Goal: Transaction & Acquisition: Purchase product/service

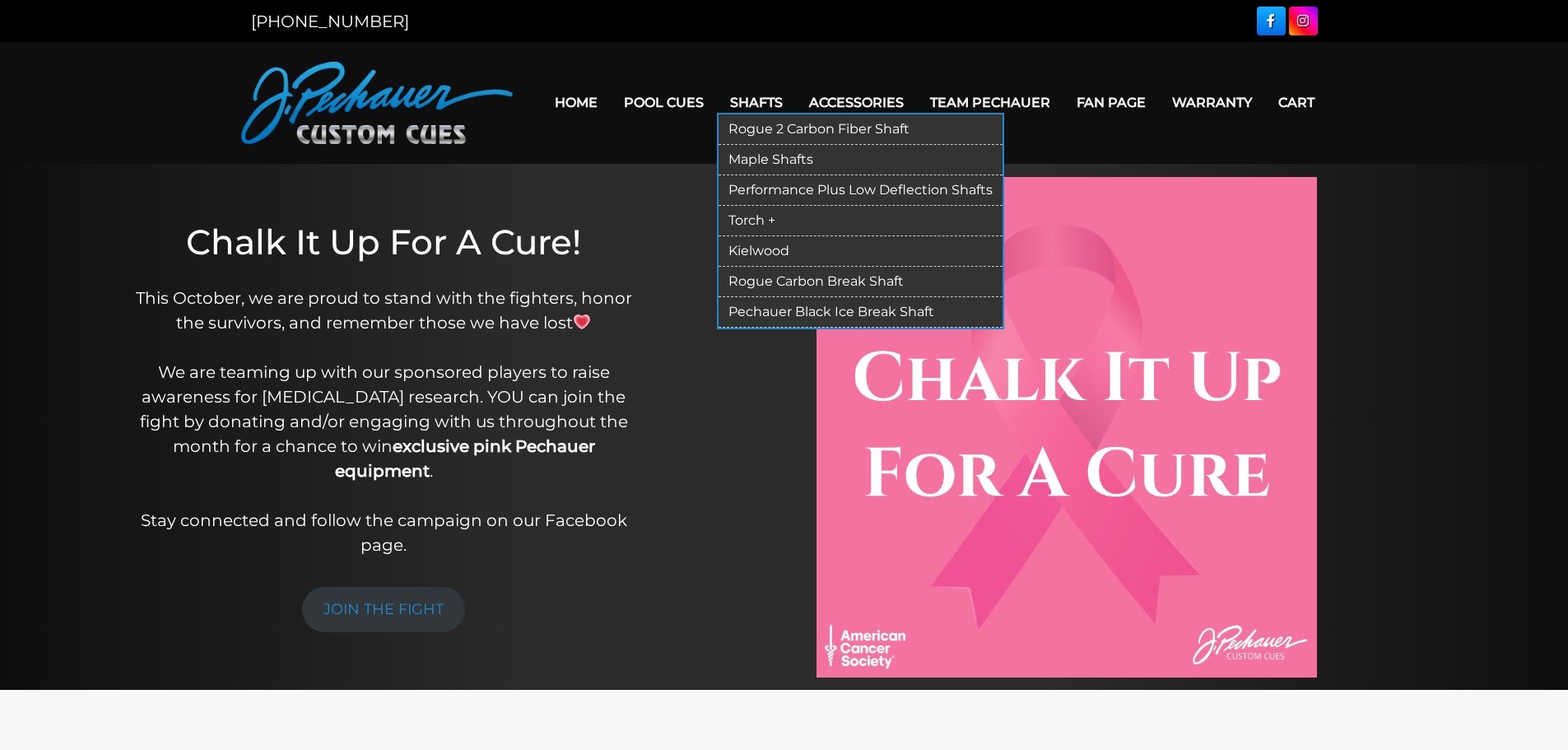
click at [865, 300] on link "Pechauer Black Ice Break Shaft" at bounding box center [861, 312] width 284 height 30
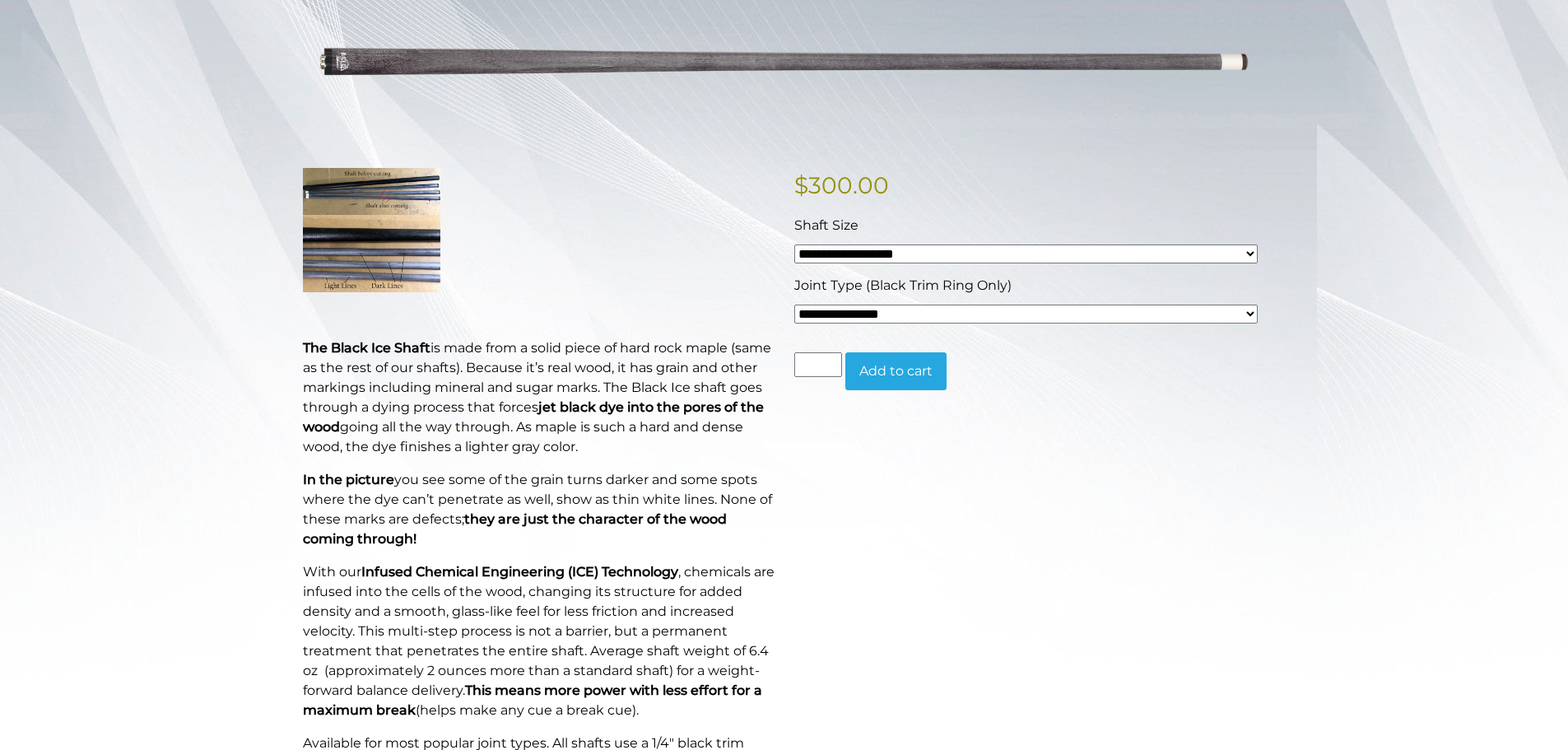
scroll to position [267, 0]
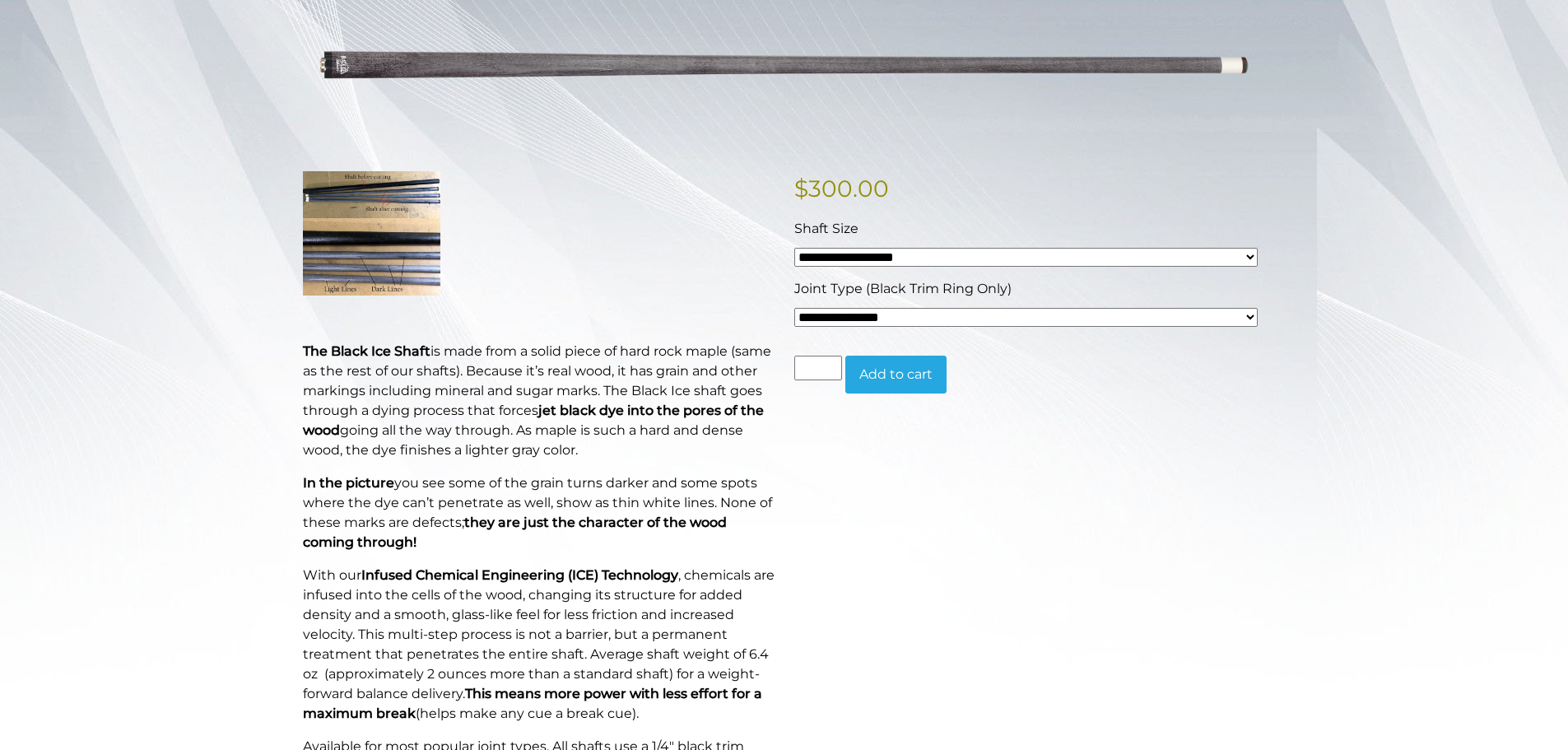
click at [925, 373] on button "Add to cart" at bounding box center [895, 375] width 101 height 38
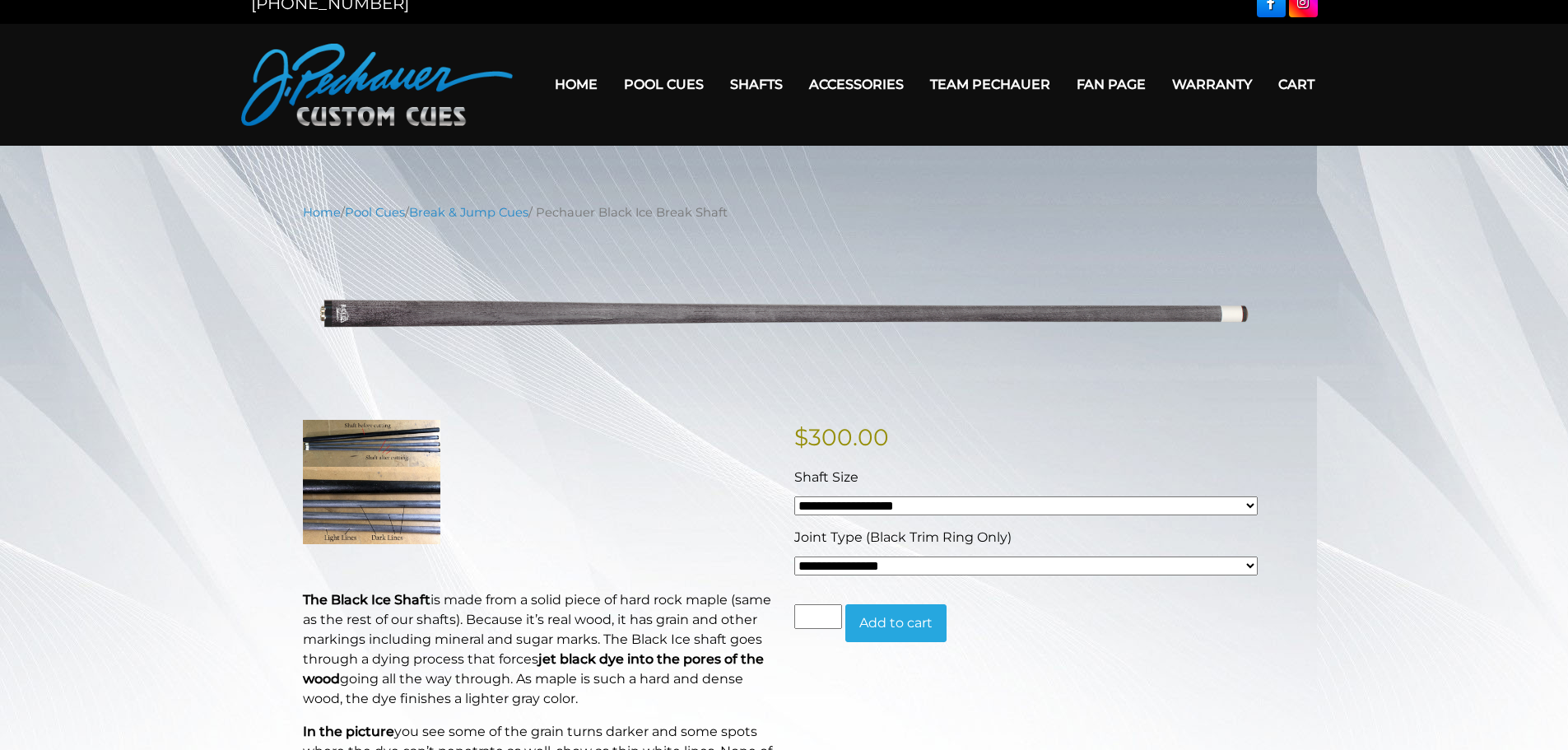
scroll to position [0, 0]
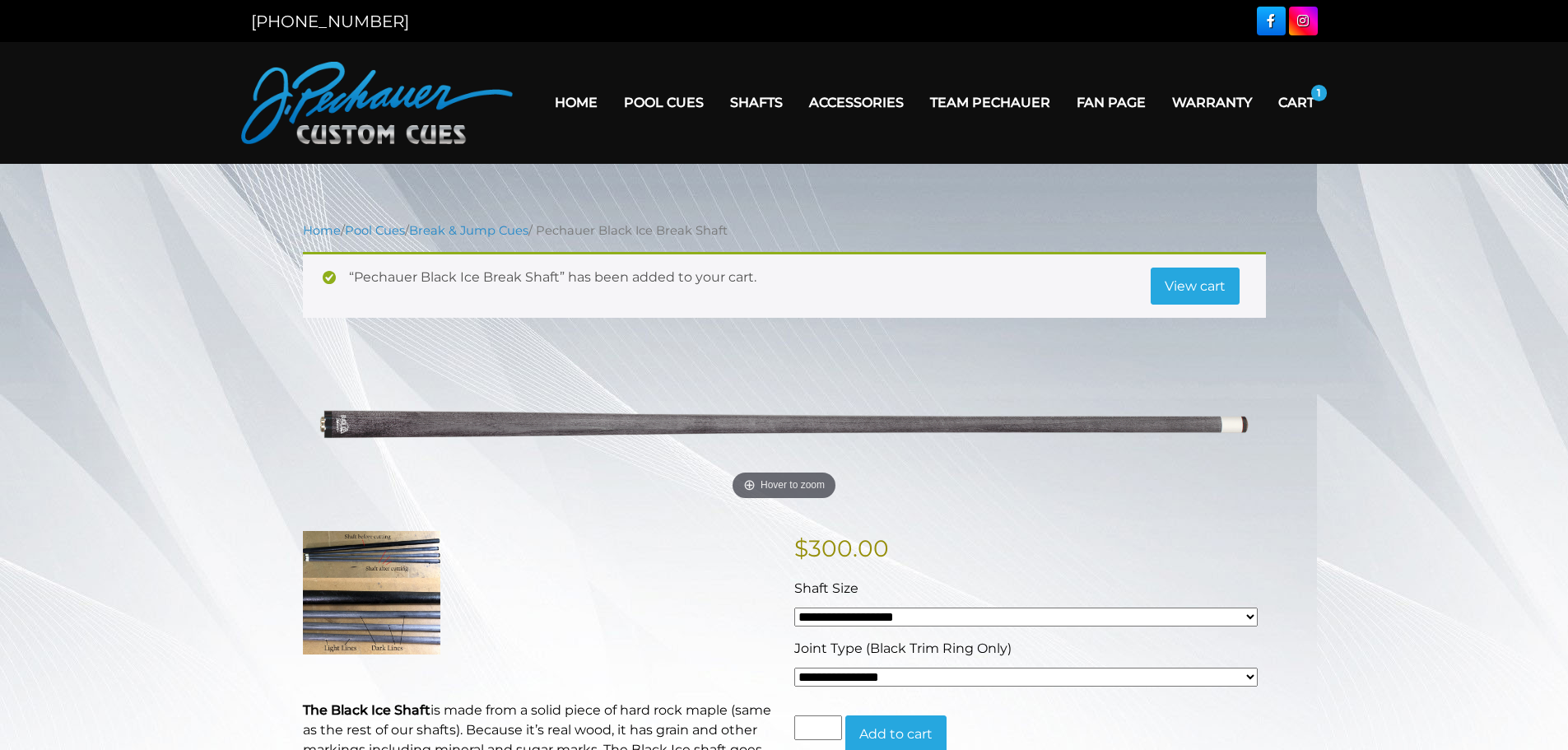
click at [1195, 290] on link "View cart" at bounding box center [1195, 286] width 89 height 38
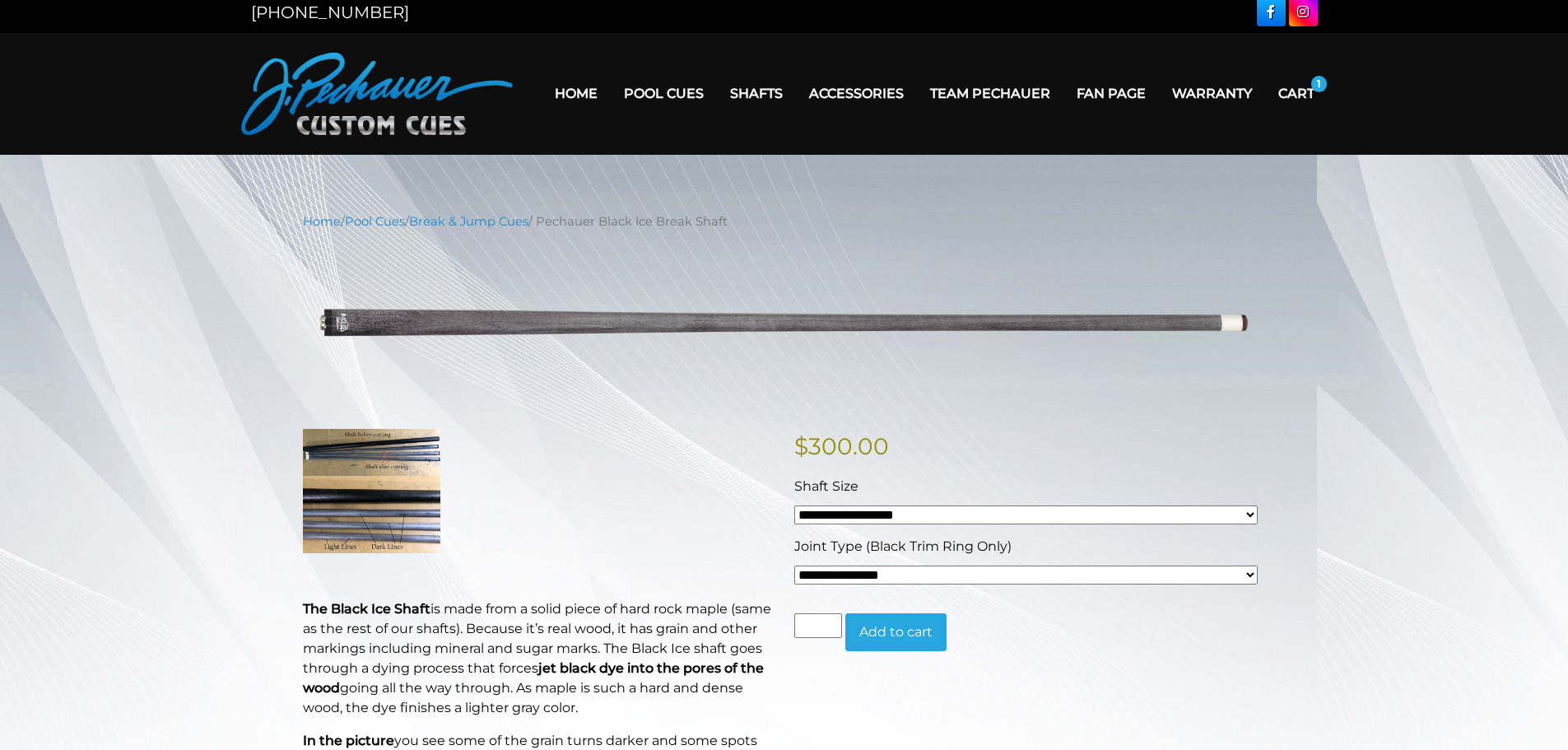
scroll to position [2, 0]
